Goal: Task Accomplishment & Management: Use online tool/utility

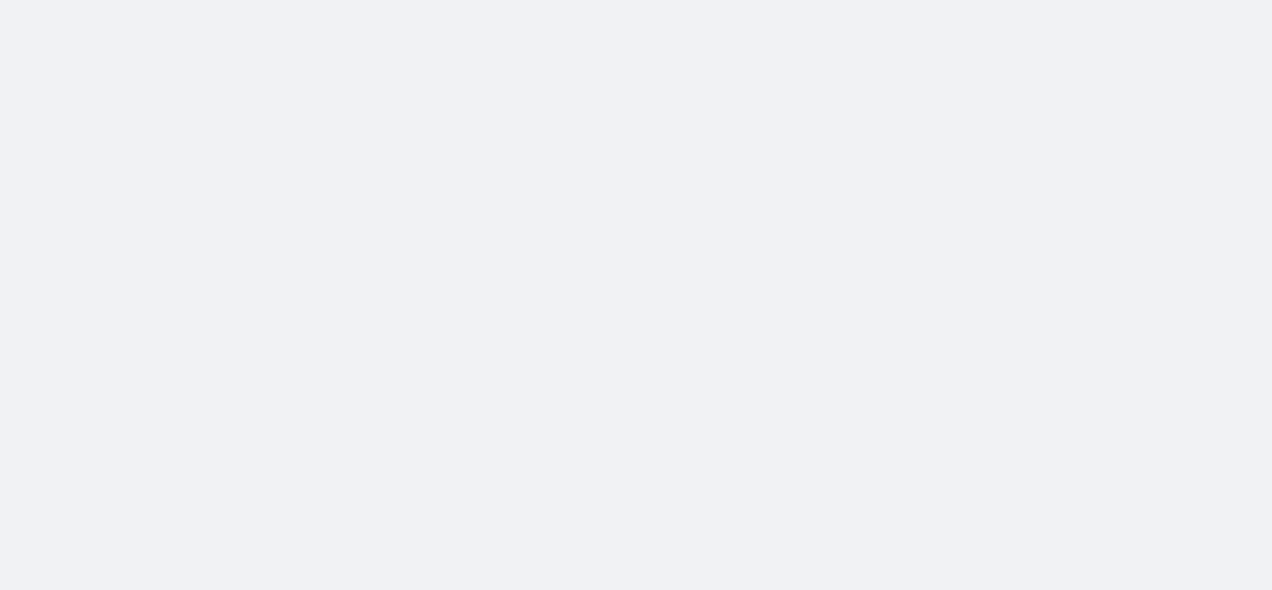
click at [141, 90] on body at bounding box center [636, 295] width 1272 height 590
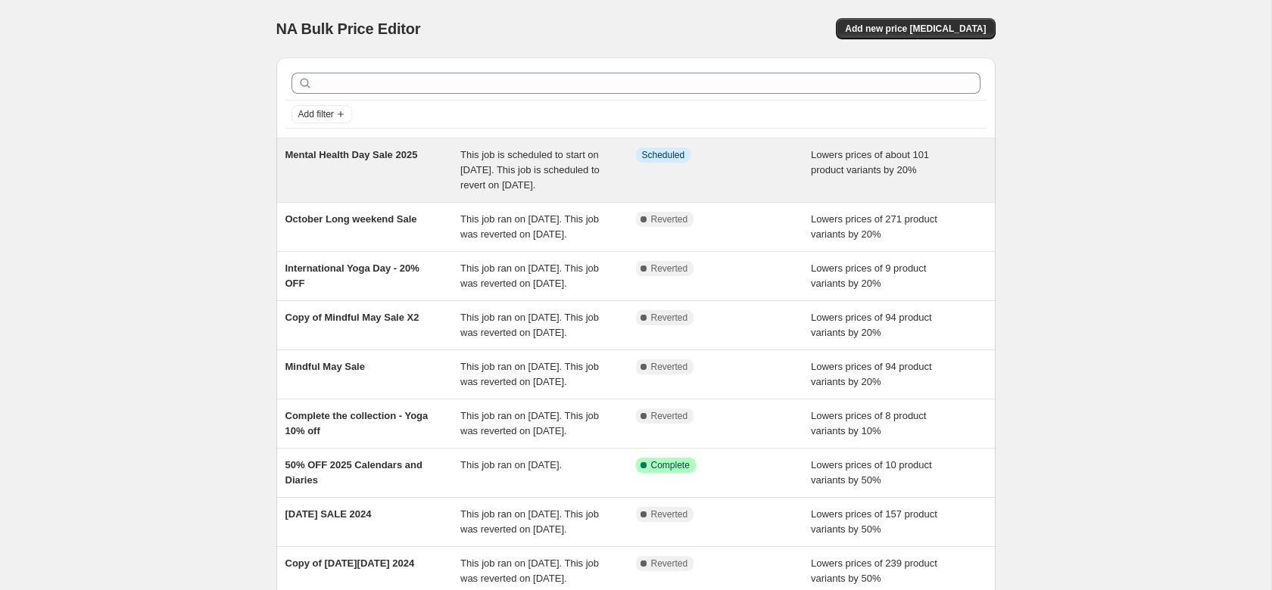
click at [493, 163] on div "This job is scheduled to start on [DATE]. This job is scheduled to revert on [D…" at bounding box center [548, 170] width 176 height 45
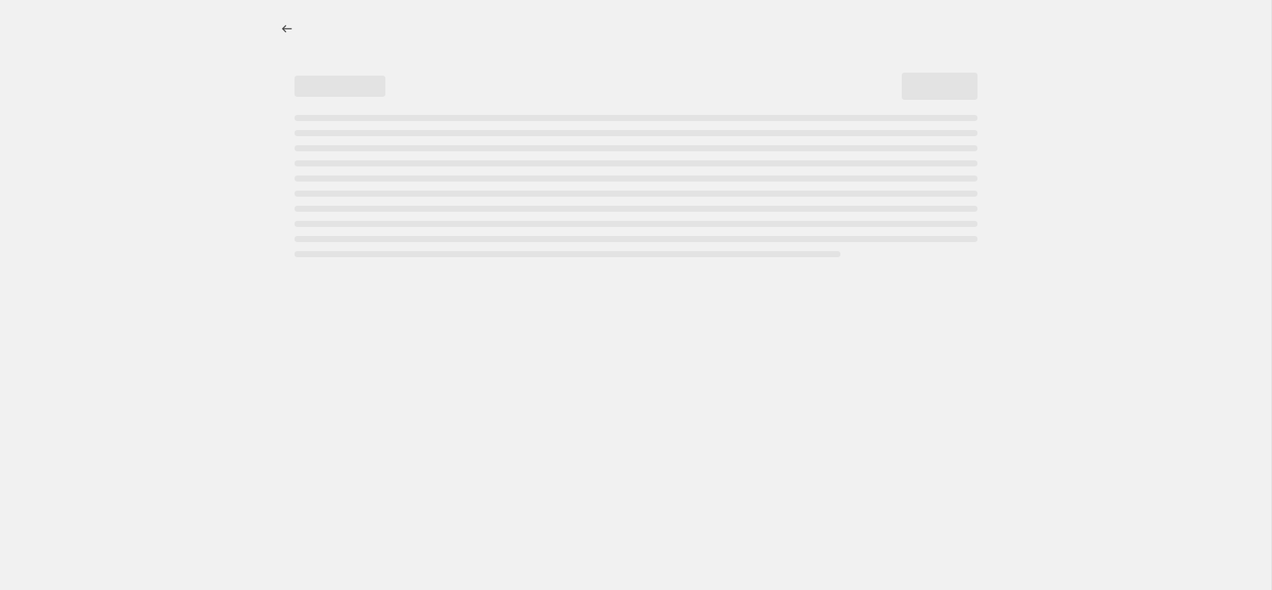
select select "percentage"
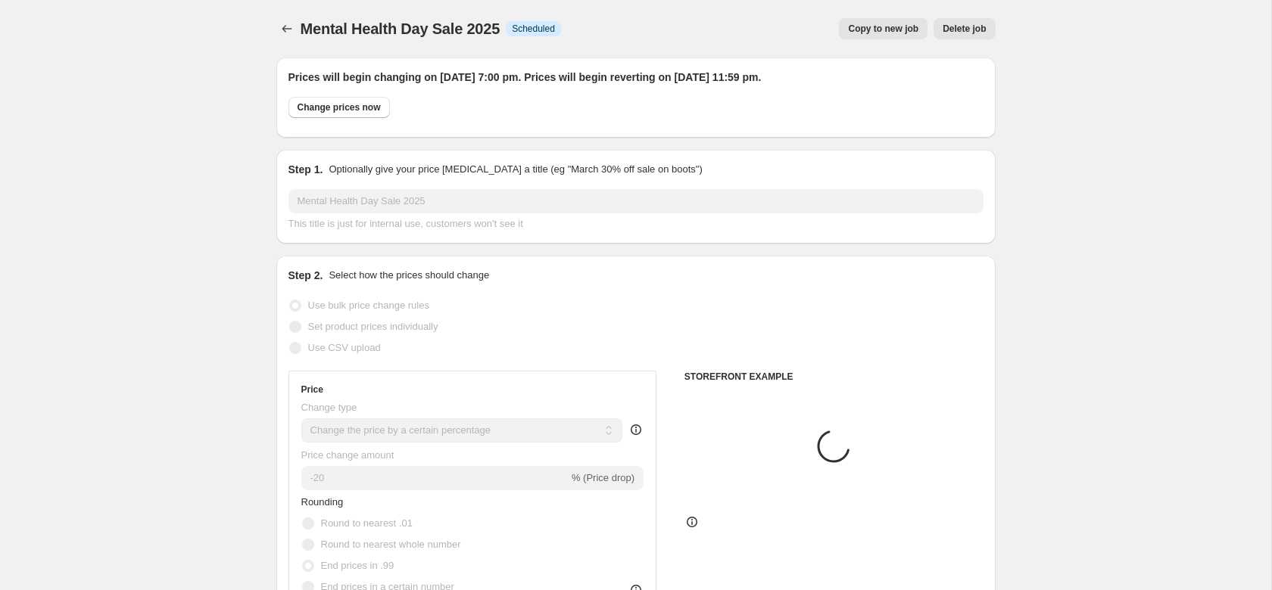
select select "collection"
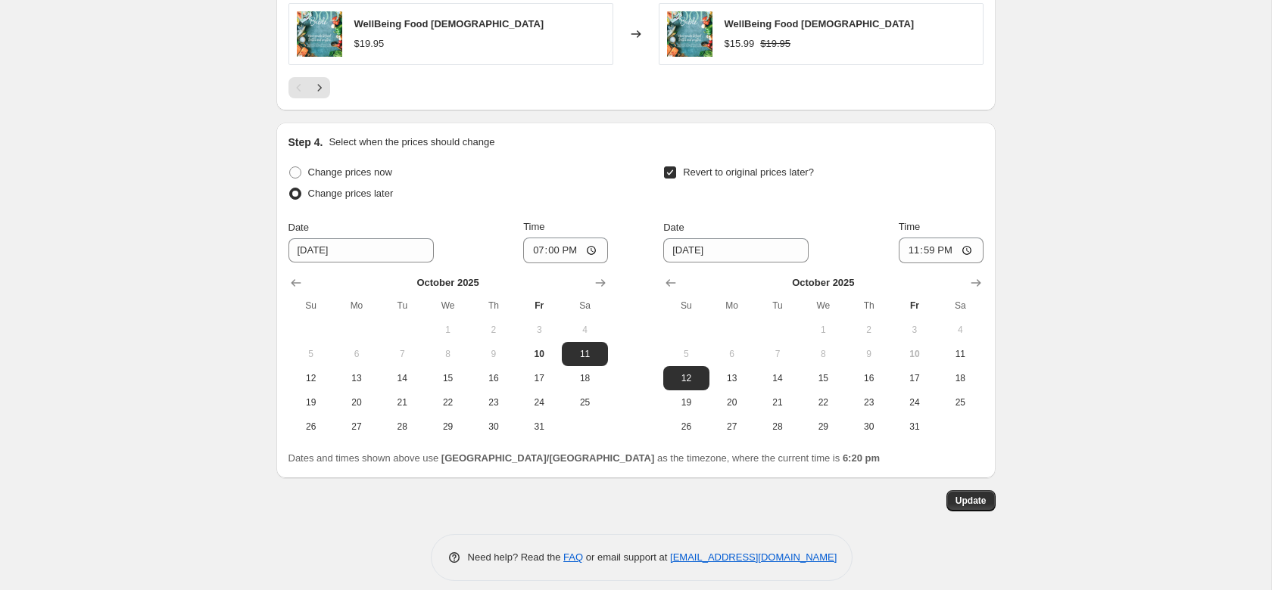
scroll to position [1443, 0]
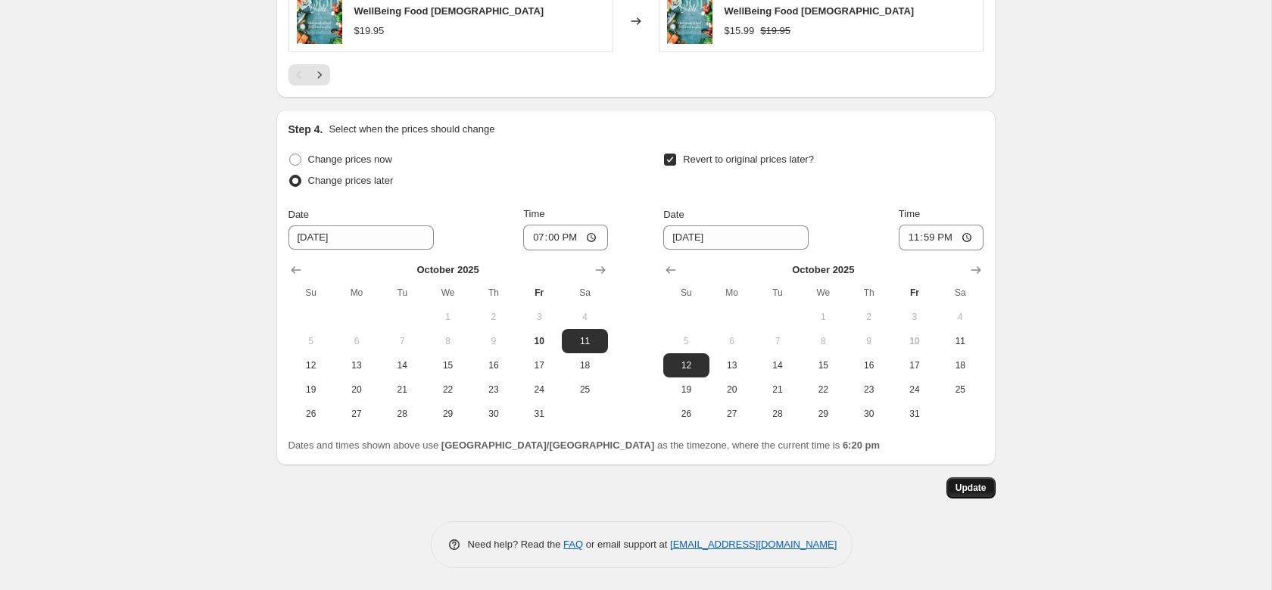
click at [974, 497] on button "Update" at bounding box center [970, 488] width 49 height 21
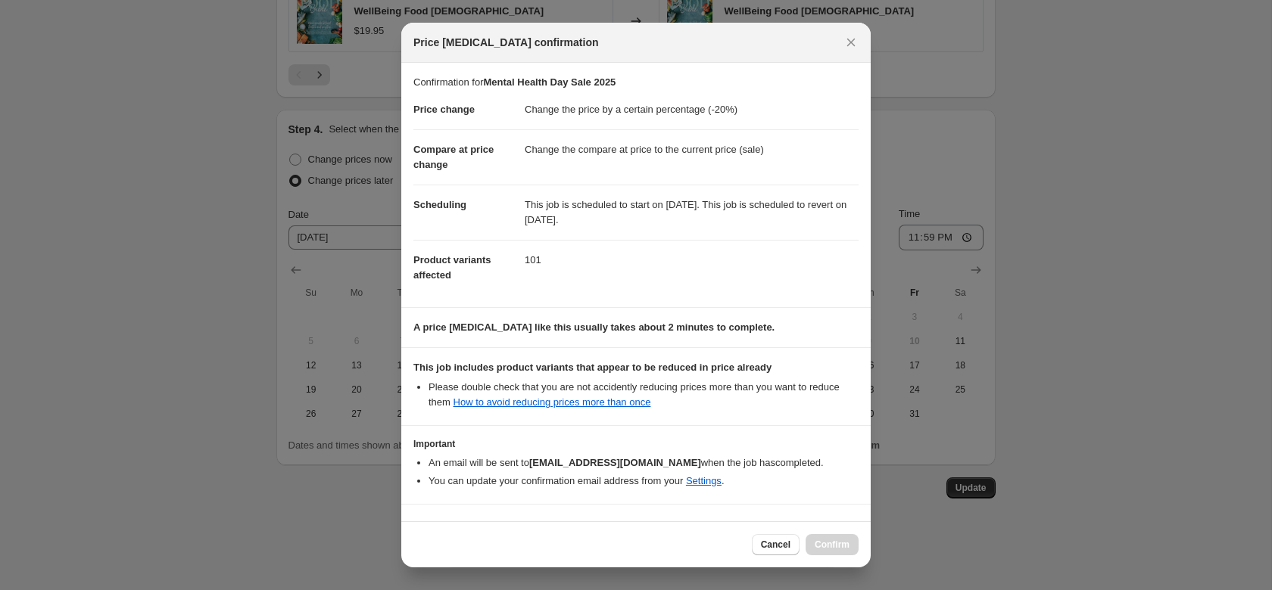
click at [833, 548] on div "Cancel Confirm" at bounding box center [805, 544] width 107 height 21
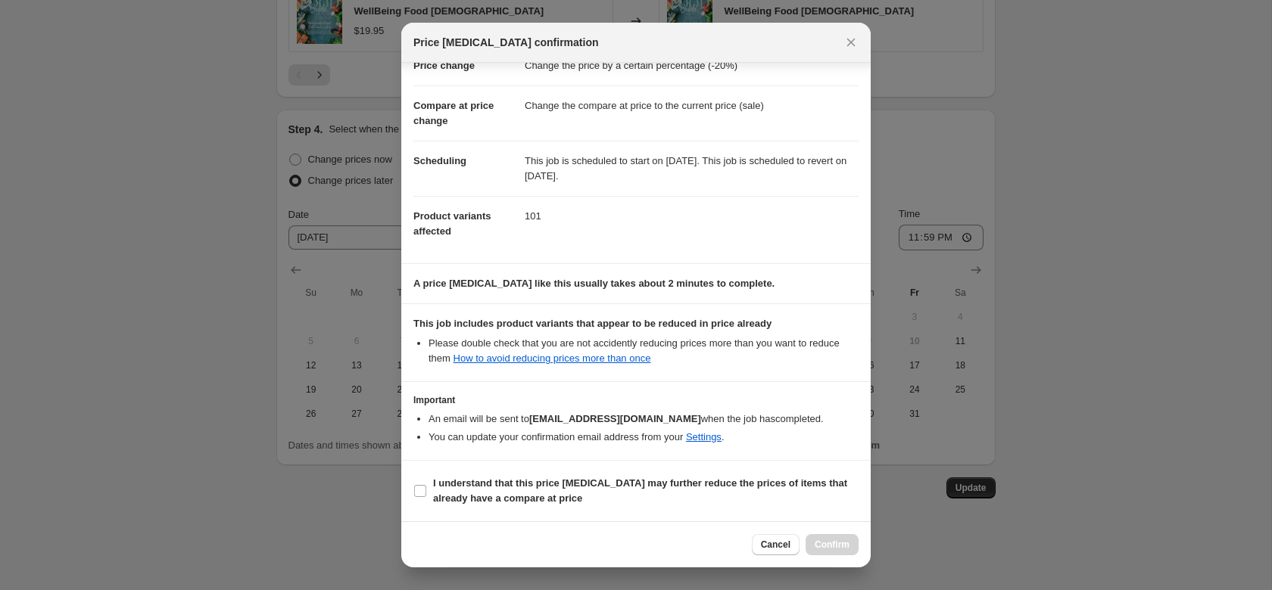
drag, startPoint x: 865, startPoint y: 253, endPoint x: 866, endPoint y: 410, distance: 157.4
click at [866, 410] on div "Confirmation for Mental Health Day Sale 2025 Price change Change the price by a…" at bounding box center [635, 292] width 469 height 459
click at [484, 478] on b "I understand that this price [MEDICAL_DATA] may further reduce the prices of it…" at bounding box center [640, 491] width 414 height 26
click at [426, 485] on input "I understand that this price [MEDICAL_DATA] may further reduce the prices of it…" at bounding box center [420, 491] width 12 height 12
checkbox input "true"
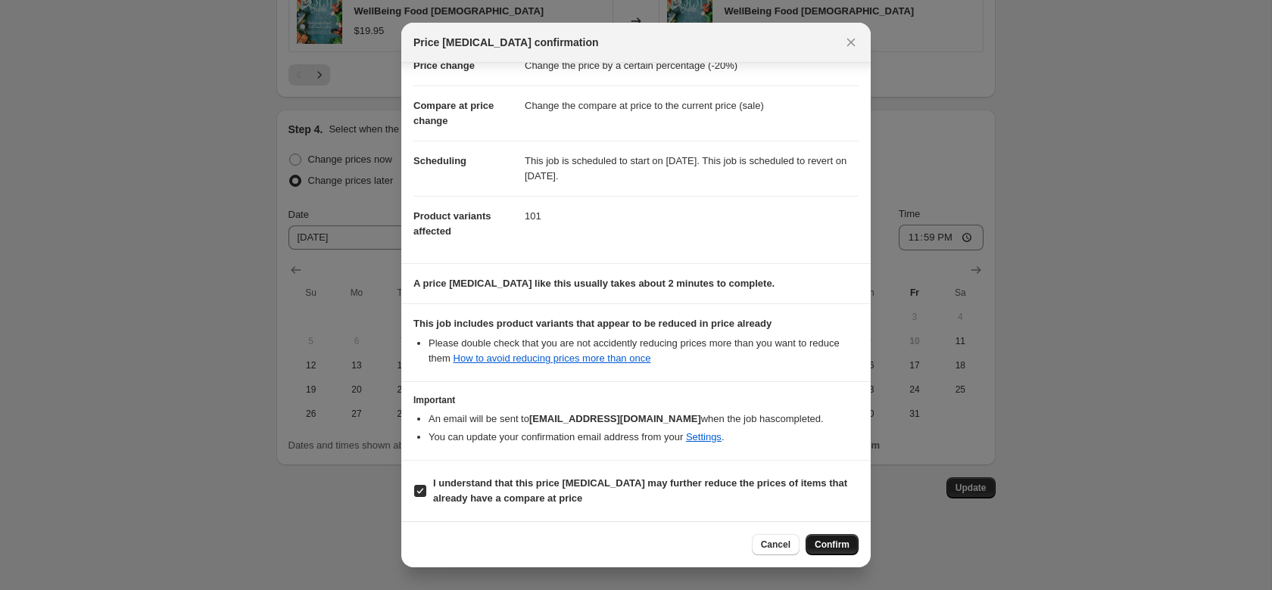
click at [852, 540] on button "Confirm" at bounding box center [831, 544] width 53 height 21
